Goal: Use online tool/utility

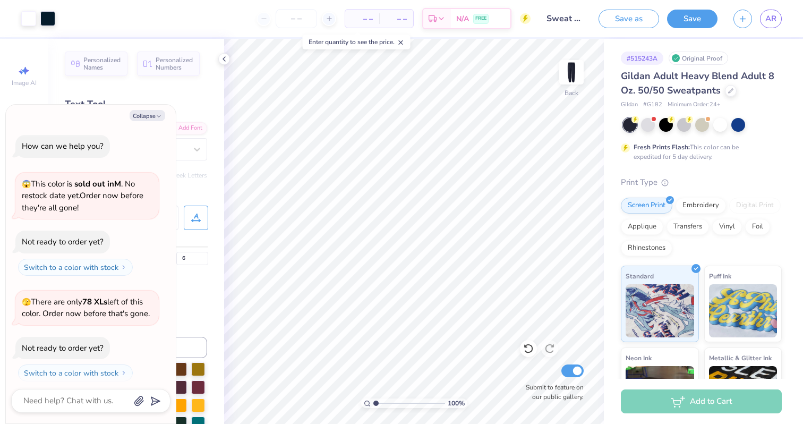
scroll to position [601, 0]
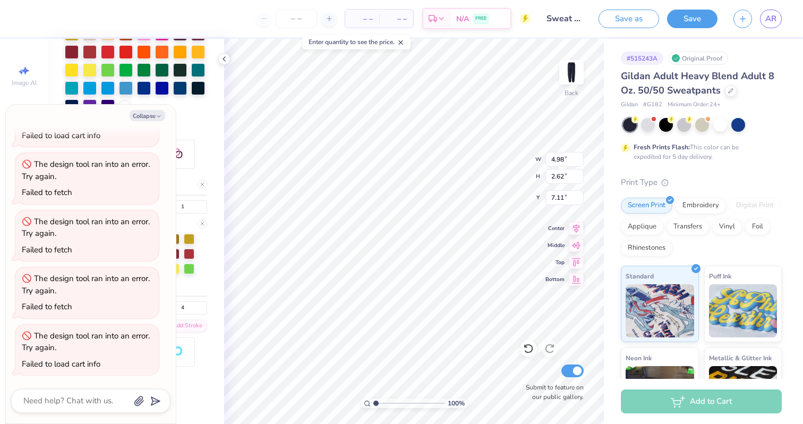
type textarea "x"
type input "5.93"
type textarea "x"
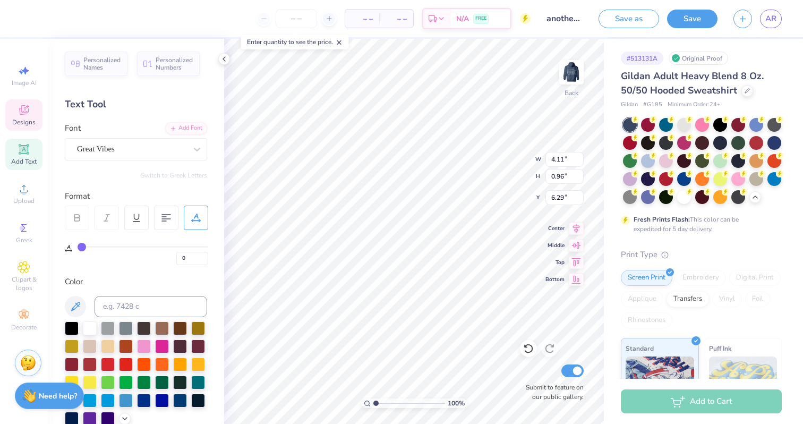
type textarea "est. 2023"
type textarea "Est. 2023"
